Goal: Information Seeking & Learning: Learn about a topic

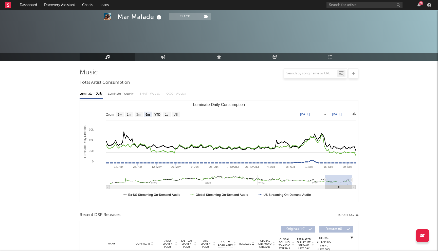
select select "6m"
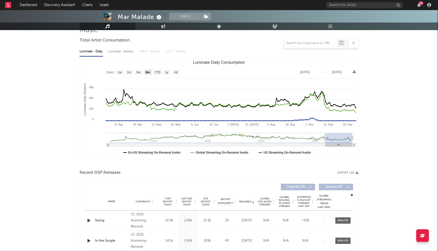
click at [345, 0] on div "28" at bounding box center [379, 5] width 106 height 10
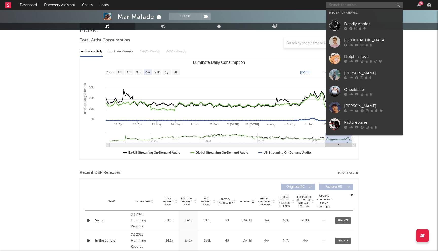
click at [343, 6] on input "text" at bounding box center [364, 5] width 76 height 6
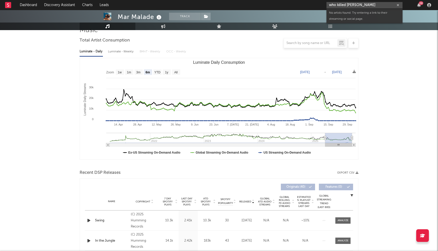
click at [347, 5] on input "who killed [PERSON_NAME]" at bounding box center [364, 5] width 76 height 6
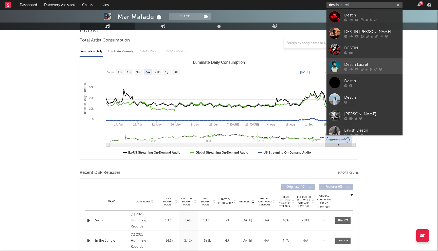
type input "destin laurel"
click at [353, 62] on div "Destin Laurel" at bounding box center [372, 65] width 56 height 6
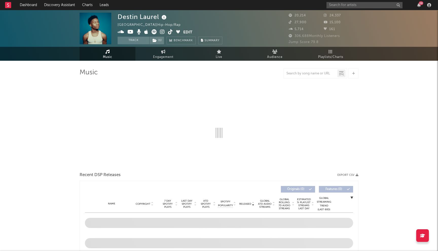
select select "6m"
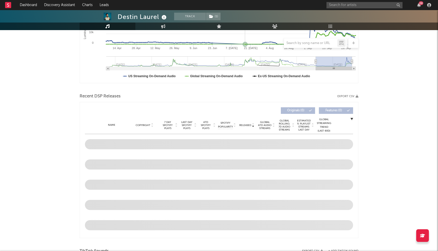
scroll to position [126, 0]
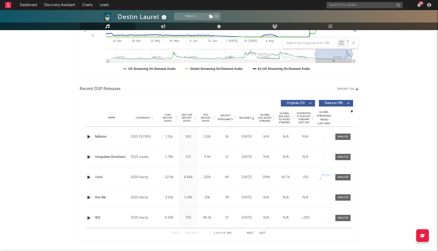
click at [190, 118] on span "Last Day Spotify Plays" at bounding box center [186, 118] width 13 height 9
click at [251, 232] on button "Next" at bounding box center [250, 233] width 7 height 3
